Goal: Find specific page/section

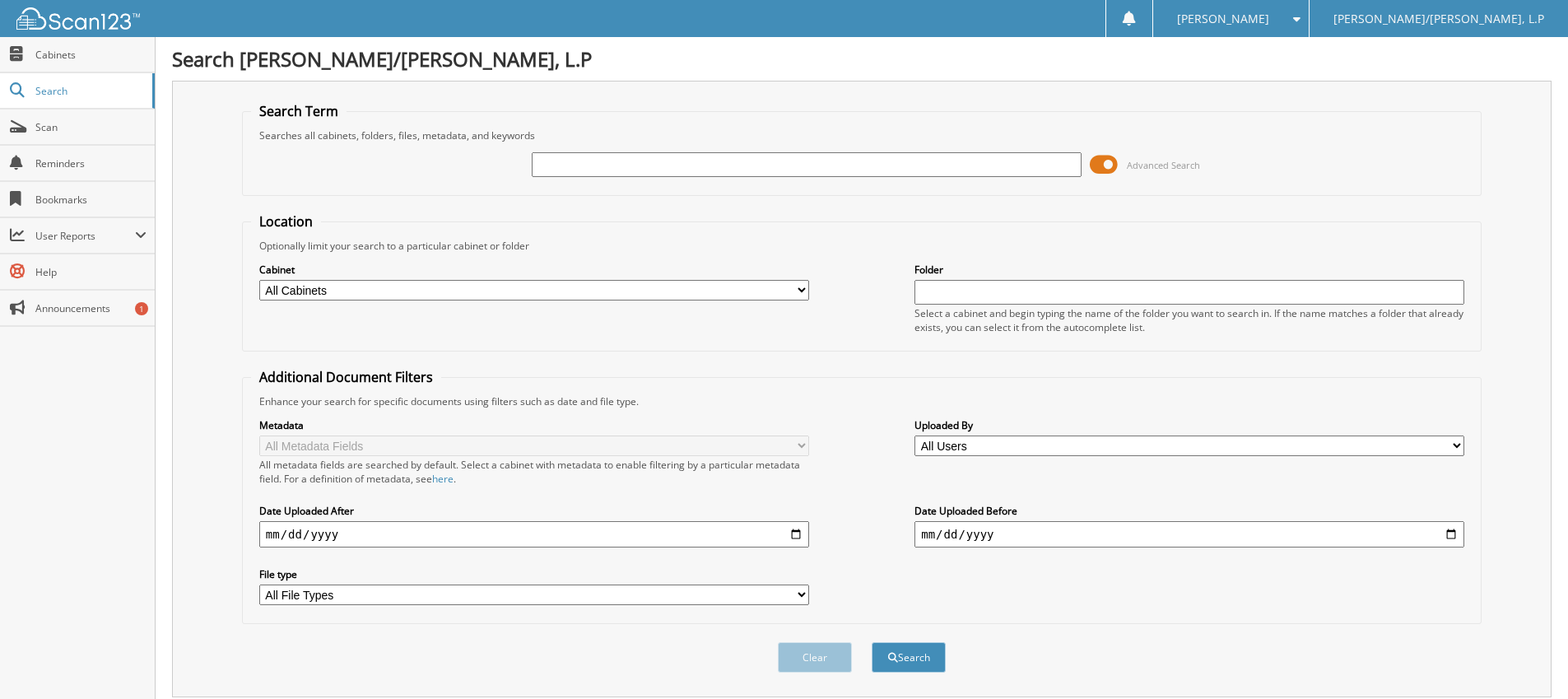
click at [690, 160] on input "text" at bounding box center [806, 164] width 550 height 24
type input "HJ268966"
click at [907, 652] on button "Search" at bounding box center [909, 657] width 74 height 30
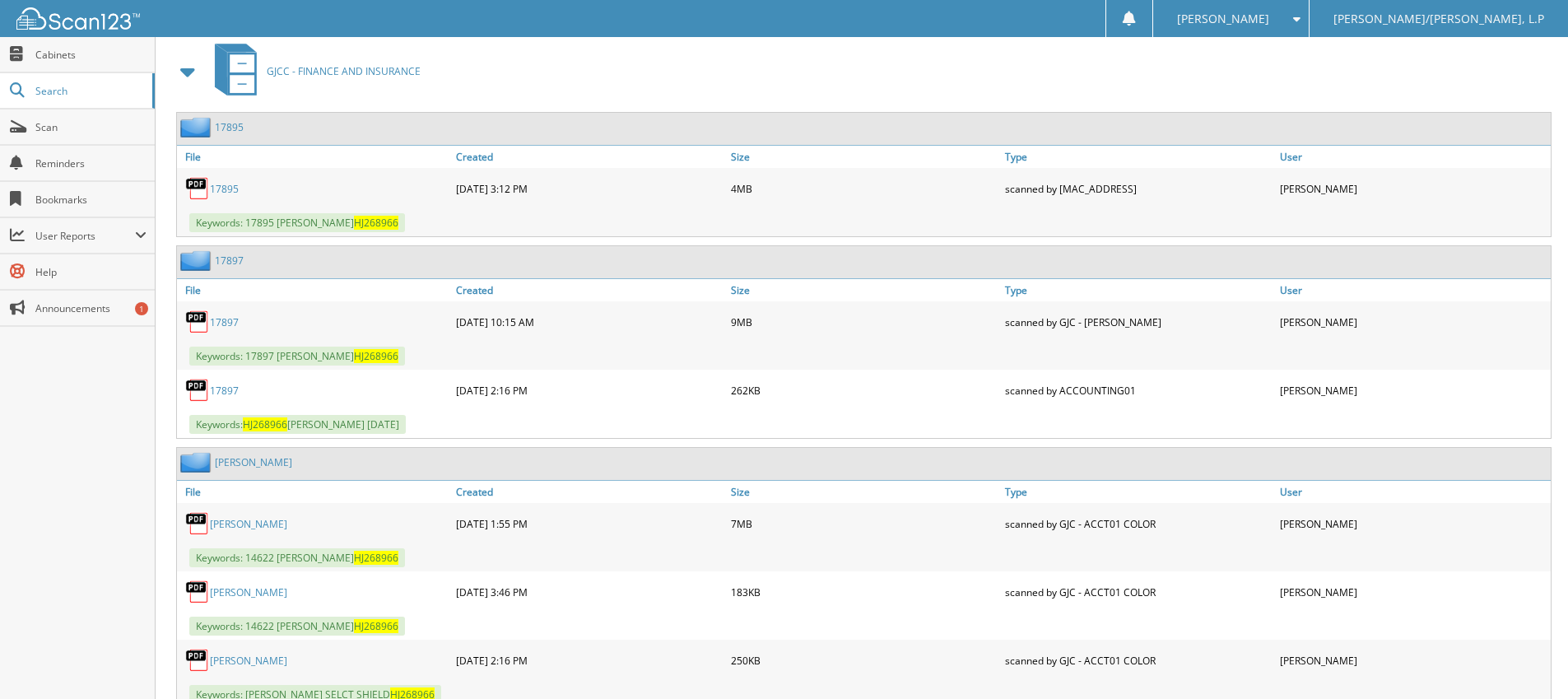
scroll to position [1647, 0]
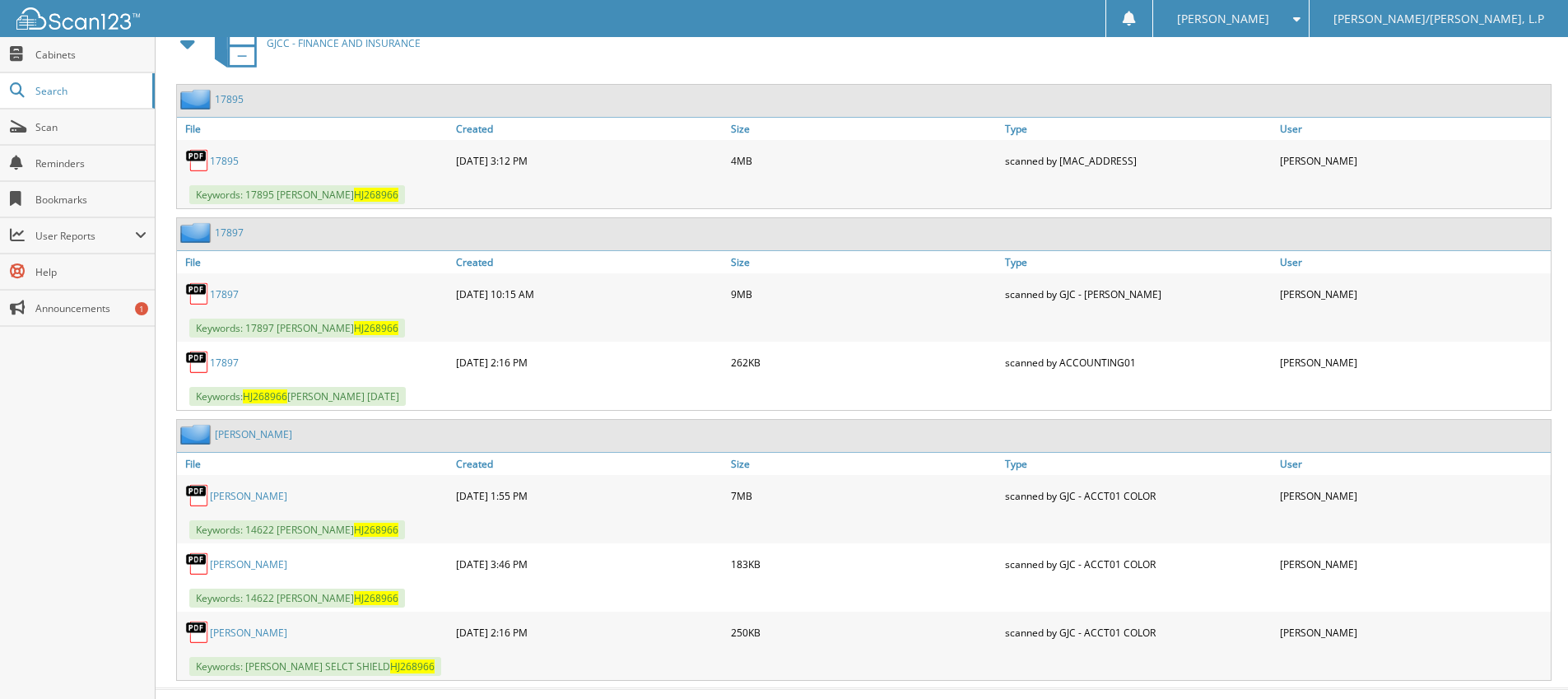
click at [228, 295] on link "17897" at bounding box center [224, 294] width 28 height 14
